Goal: Task Accomplishment & Management: Use online tool/utility

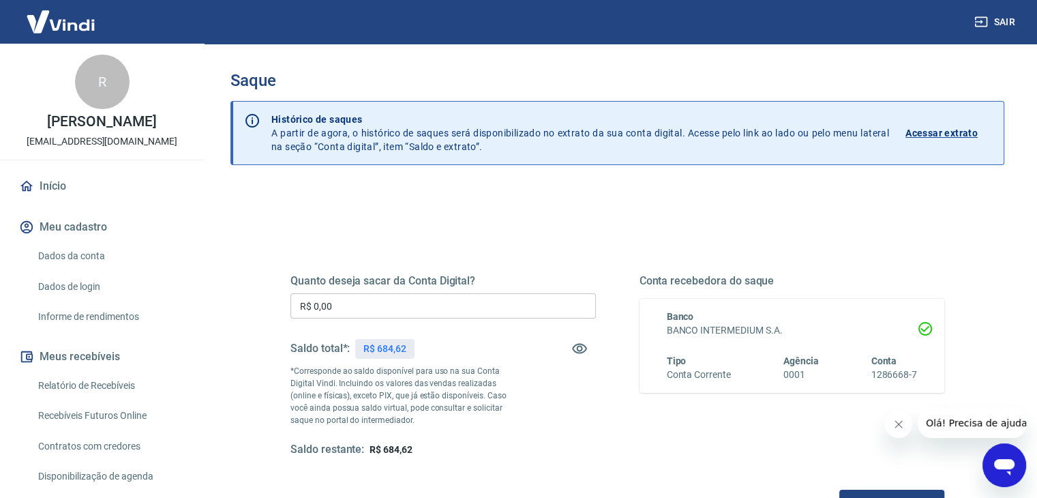
click at [390, 339] on div "R$ 684,62" at bounding box center [384, 349] width 59 height 20
copy p "684,62"
click at [423, 303] on input "R$ 0,00" at bounding box center [442, 305] width 305 height 25
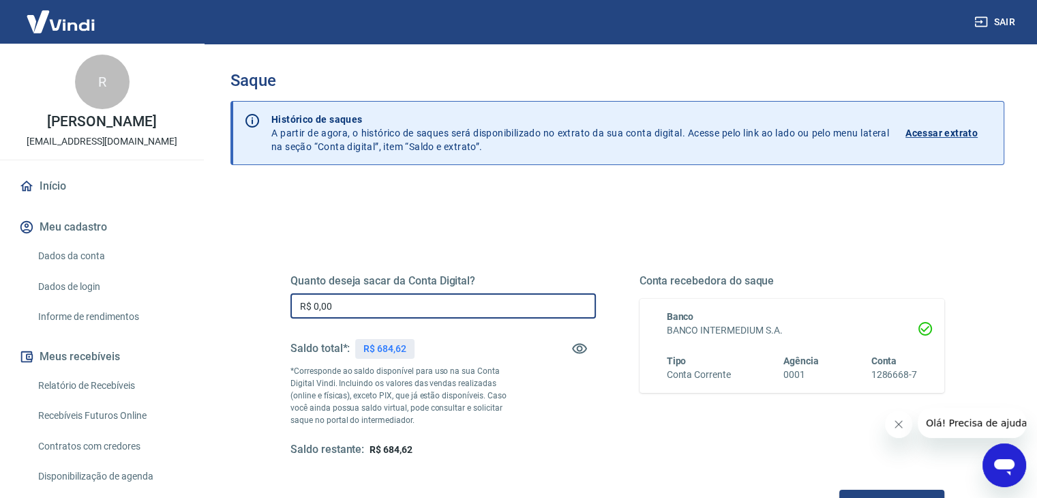
paste input "text"
paste input "684,62"
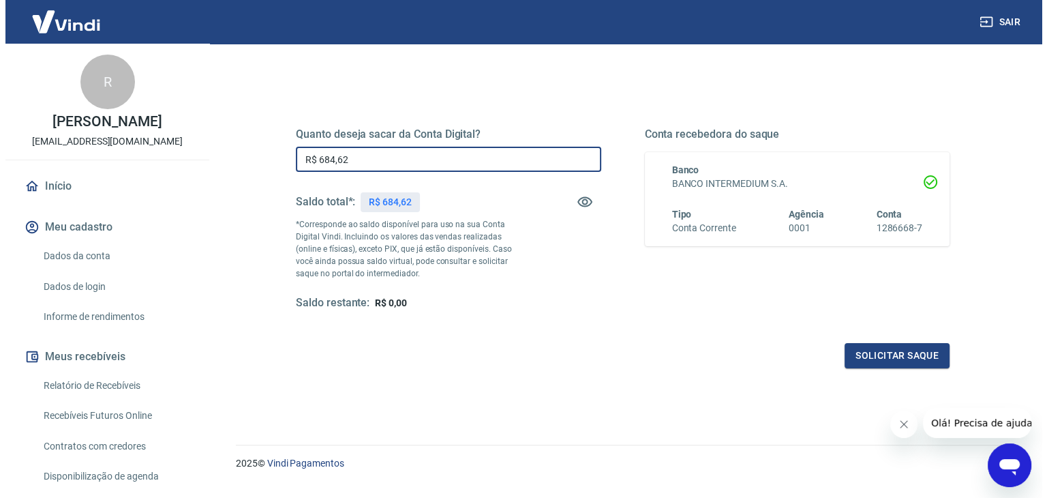
scroll to position [176, 0]
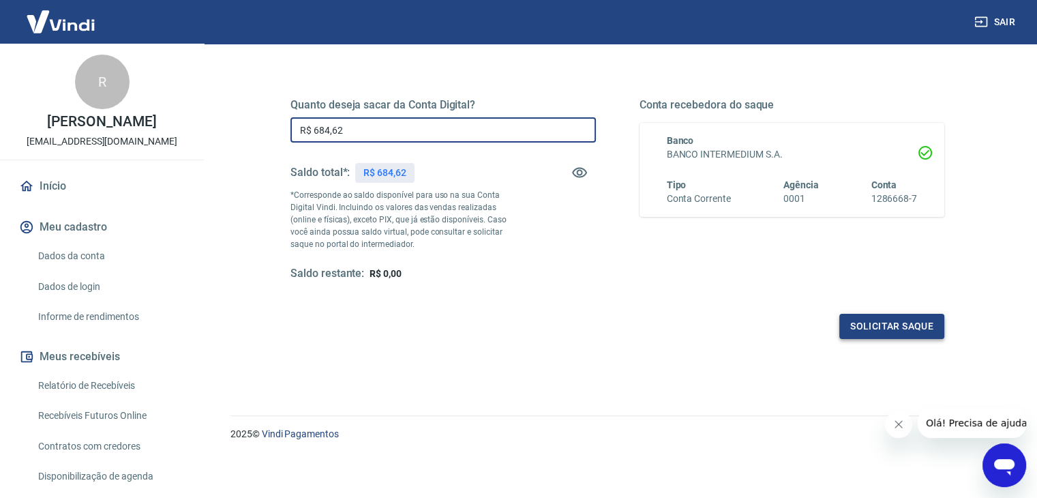
type input "R$ 684,62"
click at [875, 314] on button "Solicitar saque" at bounding box center [891, 326] width 105 height 25
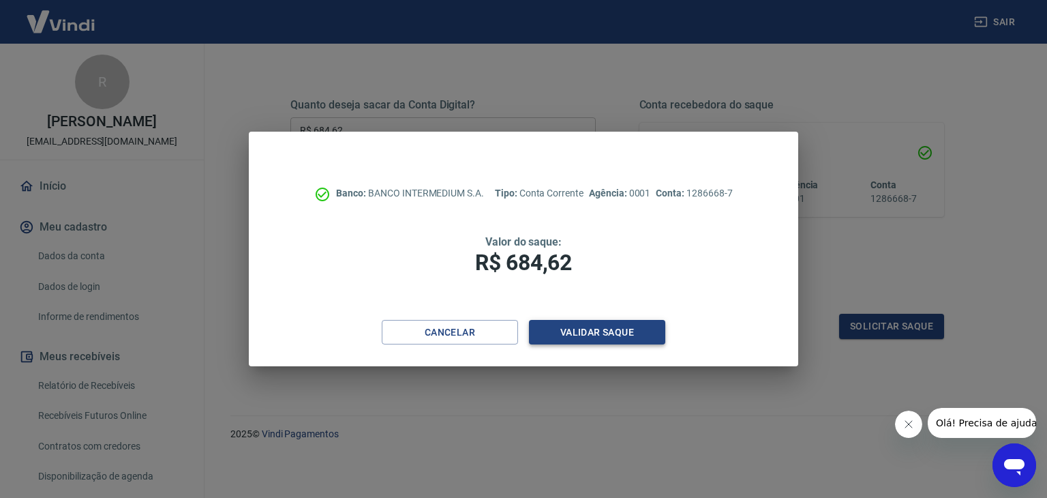
click at [643, 339] on button "Validar saque" at bounding box center [597, 332] width 136 height 25
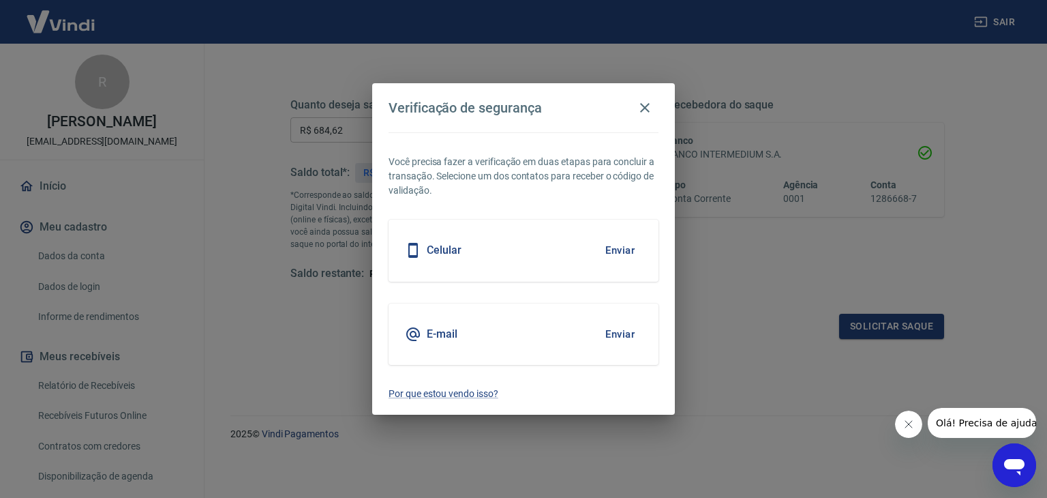
click at [616, 250] on button "Enviar" at bounding box center [620, 250] width 44 height 29
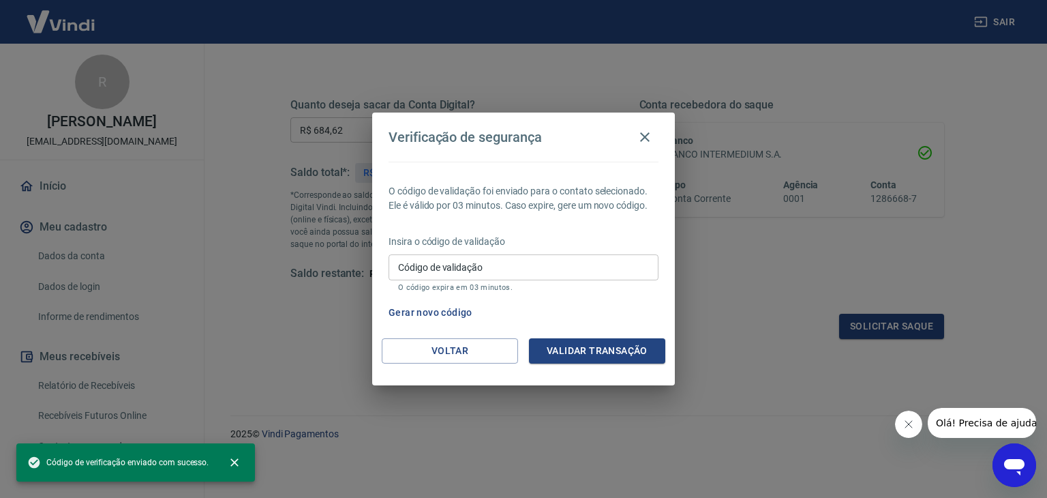
click at [533, 270] on input "Código de validação" at bounding box center [524, 266] width 270 height 25
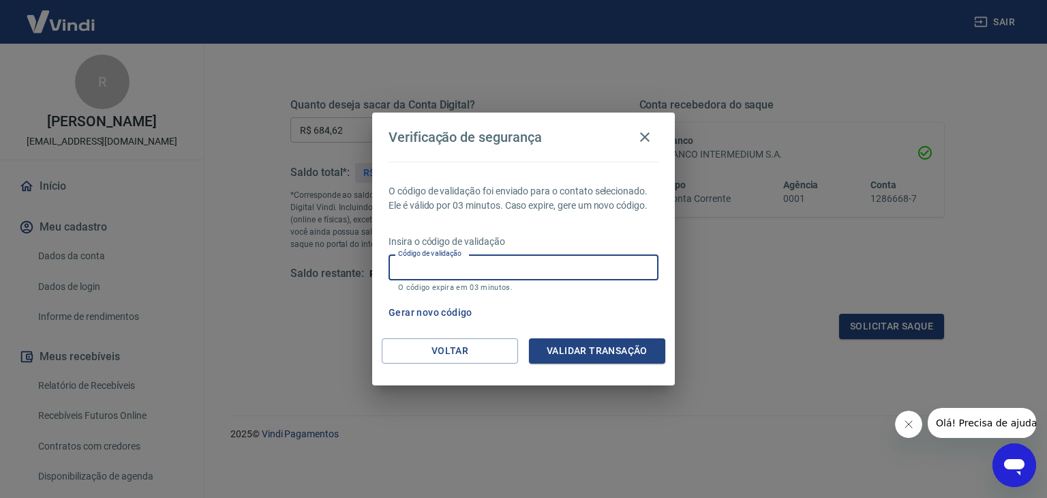
click at [464, 257] on input "Código de validação" at bounding box center [524, 266] width 270 height 25
